Goal: Task Accomplishment & Management: Manage account settings

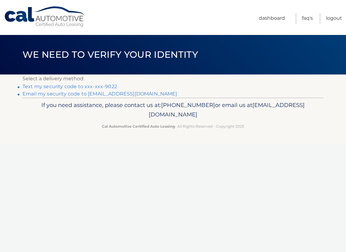
click at [98, 86] on link "Text my security code to xxx-xxx-9022" at bounding box center [69, 87] width 95 height 6
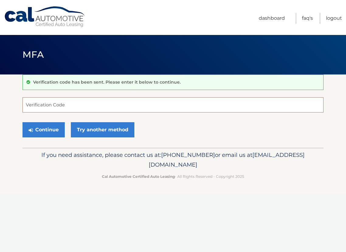
click at [69, 106] on input "Verification Code" at bounding box center [172, 104] width 301 height 15
type input "462541"
click at [54, 132] on button "Continue" at bounding box center [43, 129] width 42 height 15
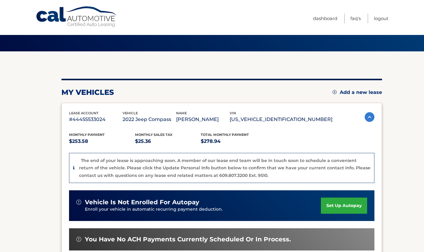
scroll to position [26, 0]
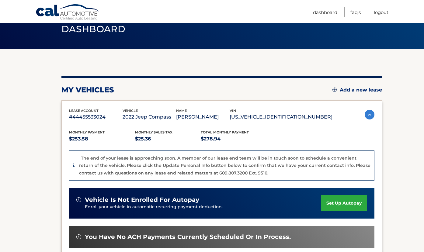
click at [346, 11] on div "Cal Automotive Menu Dashboard FAQ's Logout" at bounding box center [212, 11] width 424 height 23
click at [346, 11] on link "Logout" at bounding box center [381, 12] width 15 height 10
